Goal: Information Seeking & Learning: Learn about a topic

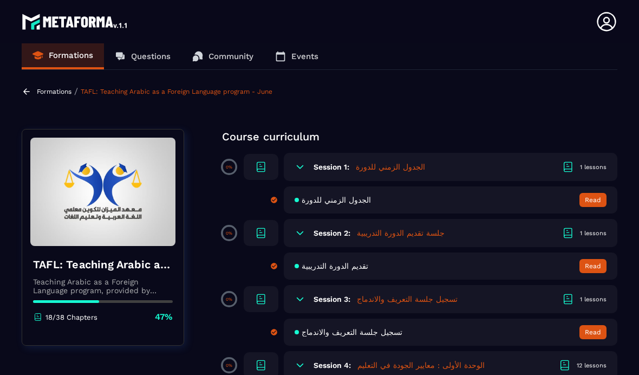
scroll to position [12, 0]
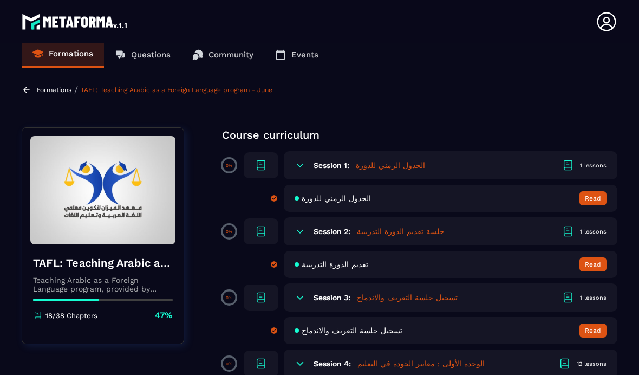
click at [60, 289] on p "Teaching Arabic as a Foreign Language program, provided by AlMeezan Academy in …" at bounding box center [103, 284] width 140 height 17
click at [52, 301] on div at bounding box center [66, 299] width 66 height 3
click at [57, 315] on p "18/38 Chapters" at bounding box center [71, 315] width 52 height 8
click at [55, 280] on p "Teaching Arabic as a Foreign Language program, provided by AlMeezan Academy in …" at bounding box center [103, 284] width 140 height 17
click at [61, 263] on h4 "TAFL: Teaching Arabic as a Foreign Language program - June" at bounding box center [103, 262] width 140 height 15
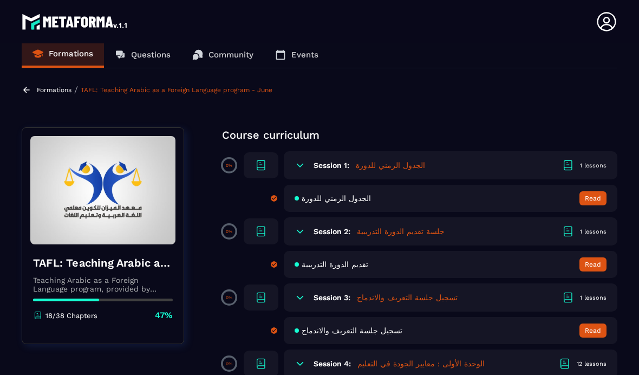
click at [67, 232] on img at bounding box center [102, 190] width 145 height 108
click at [69, 217] on img at bounding box center [102, 190] width 145 height 108
click at [146, 58] on p "Questions" at bounding box center [151, 55] width 40 height 10
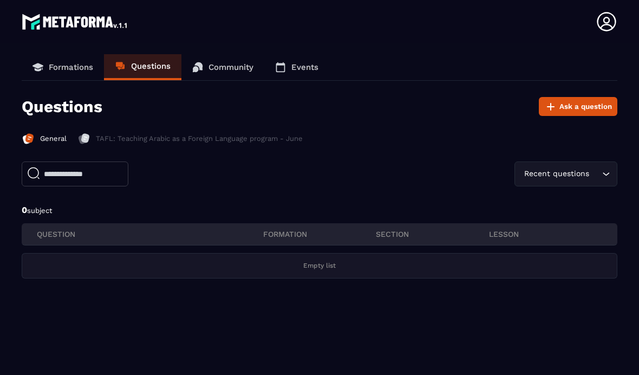
click at [230, 62] on p "Community" at bounding box center [230, 67] width 45 height 10
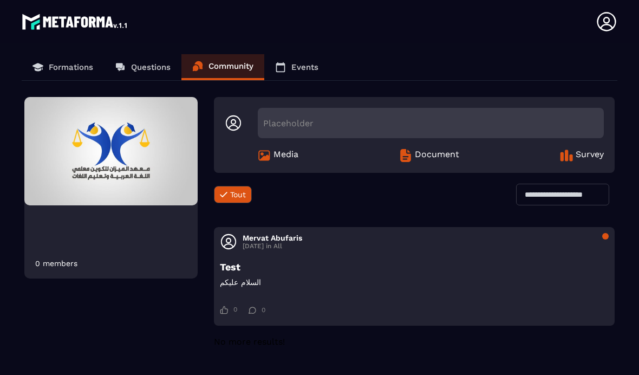
click at [64, 70] on p "Formations" at bounding box center [71, 67] width 44 height 10
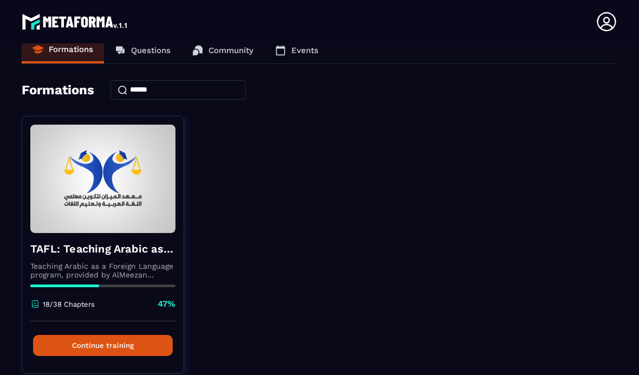
scroll to position [16, 0]
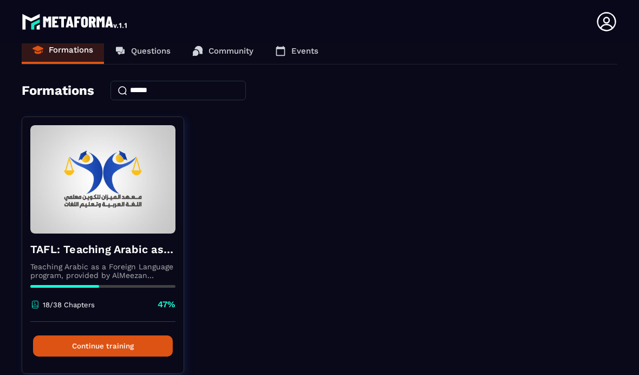
click at [94, 349] on button "Continue training" at bounding box center [103, 345] width 140 height 21
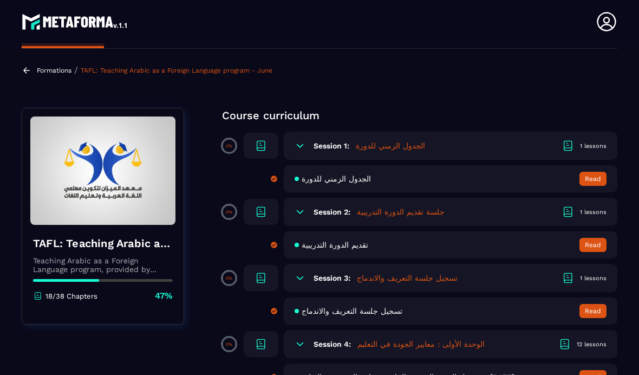
scroll to position [33, 0]
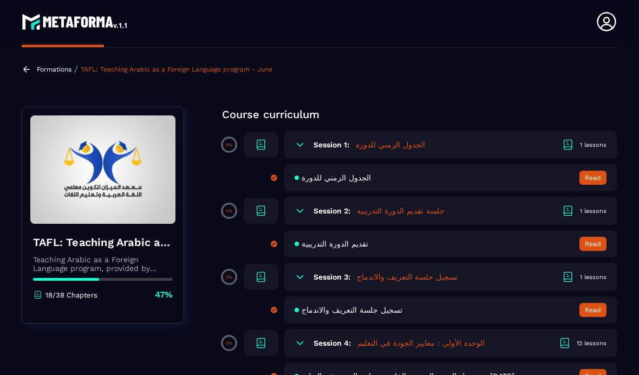
click at [323, 138] on div "Session 1: الجدول الزمني للدورة 1 lessons" at bounding box center [451, 144] width 334 height 28
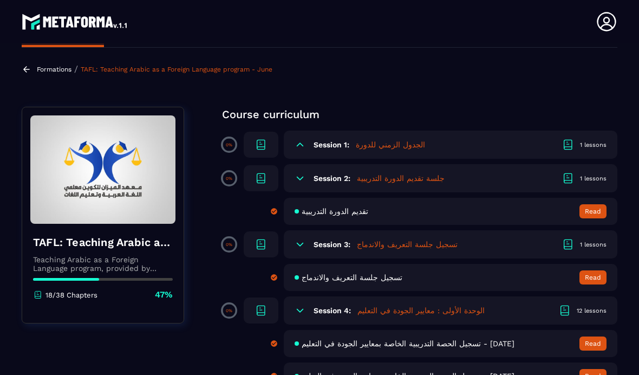
click at [298, 146] on icon at bounding box center [300, 144] width 11 height 11
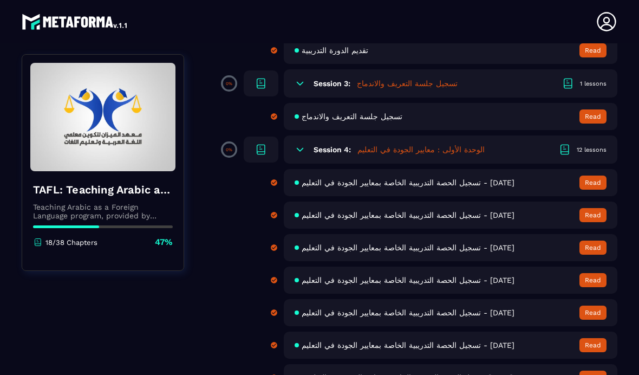
scroll to position [227, 0]
